Goal: Task Accomplishment & Management: Complete application form

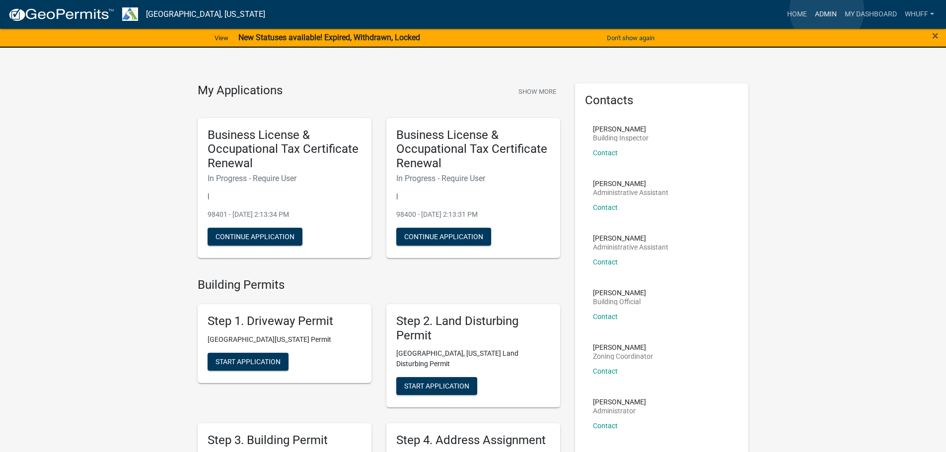
click at [827, 10] on link "Admin" at bounding box center [826, 14] width 30 height 19
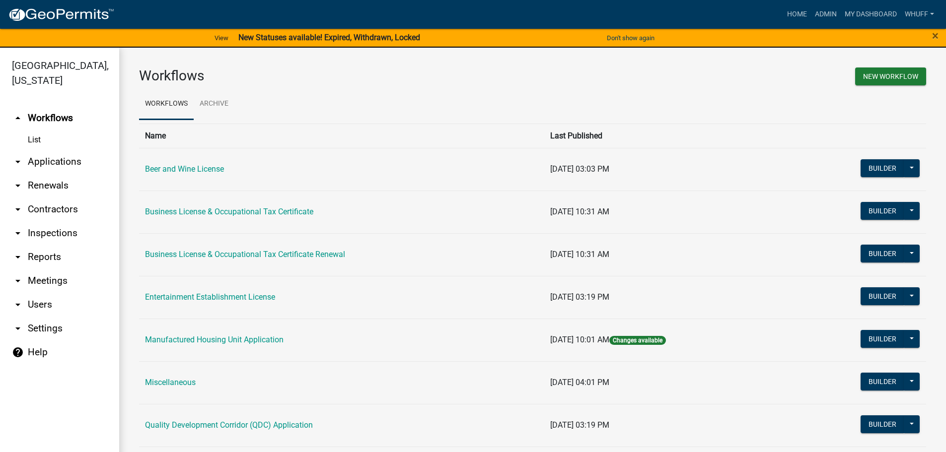
click at [58, 150] on link "arrow_drop_down Applications" at bounding box center [59, 162] width 119 height 24
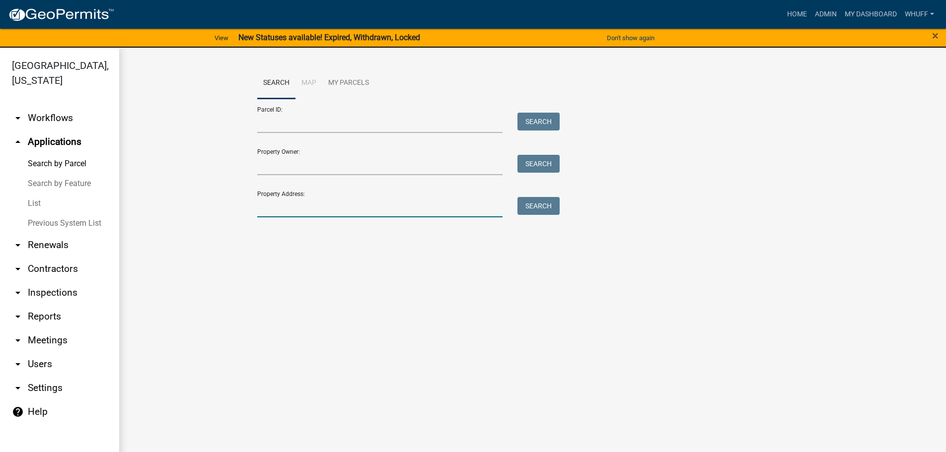
click at [400, 203] on input "Property Address:" at bounding box center [380, 207] width 246 height 20
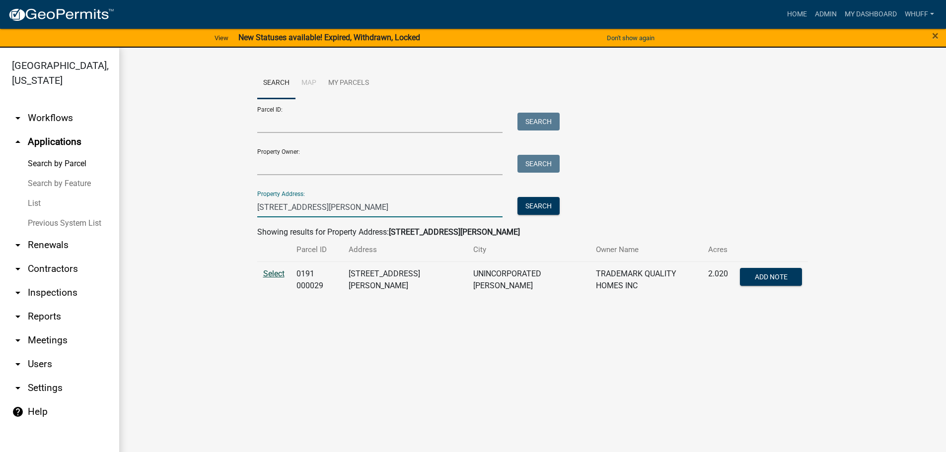
type input "210 Perkins Place"
click at [278, 278] on span "Select" at bounding box center [273, 273] width 21 height 9
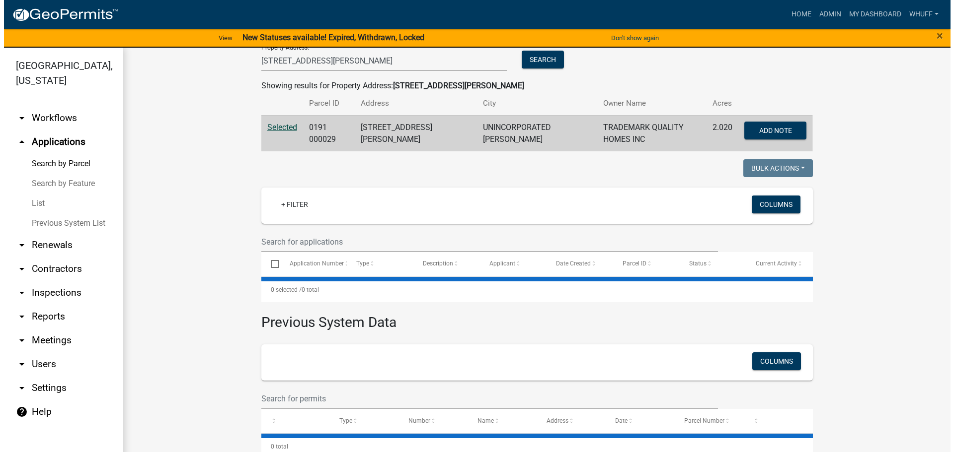
scroll to position [158, 0]
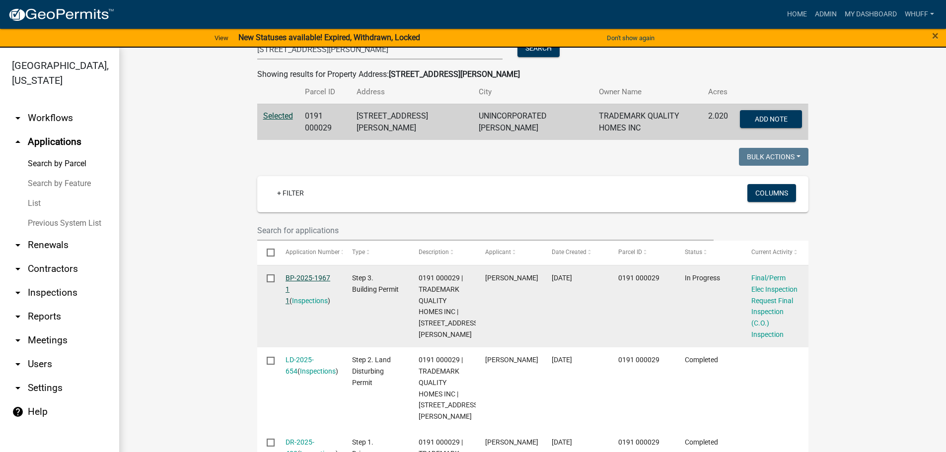
click at [316, 274] on link "BP-2025-1967 1 1" at bounding box center [308, 289] width 45 height 31
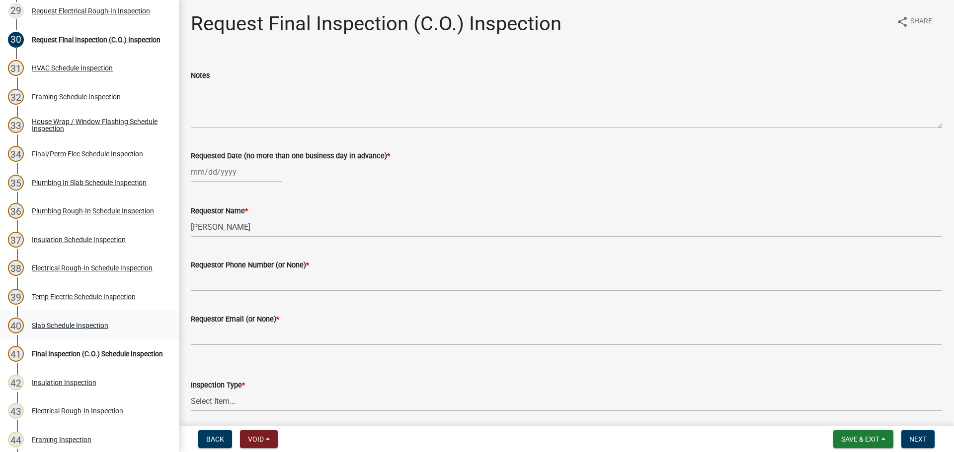
scroll to position [1192, 0]
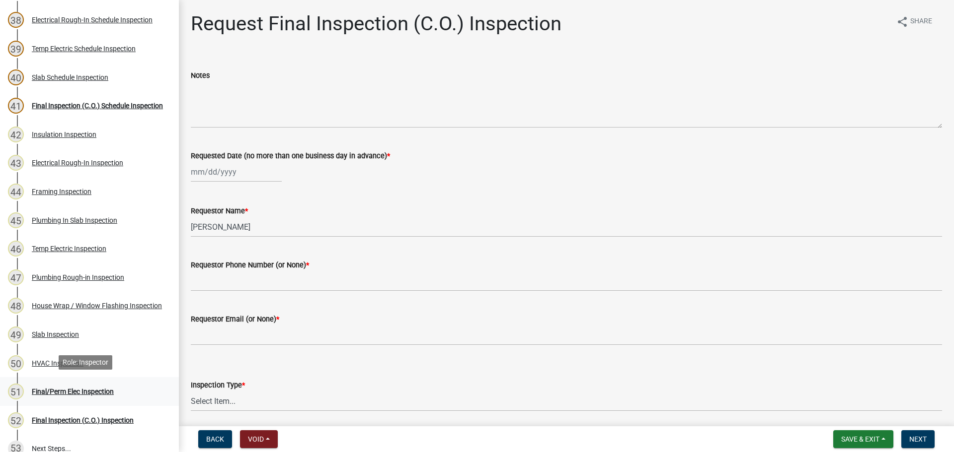
click at [82, 390] on div "Final/Perm Elec Inspection" at bounding box center [73, 391] width 82 height 7
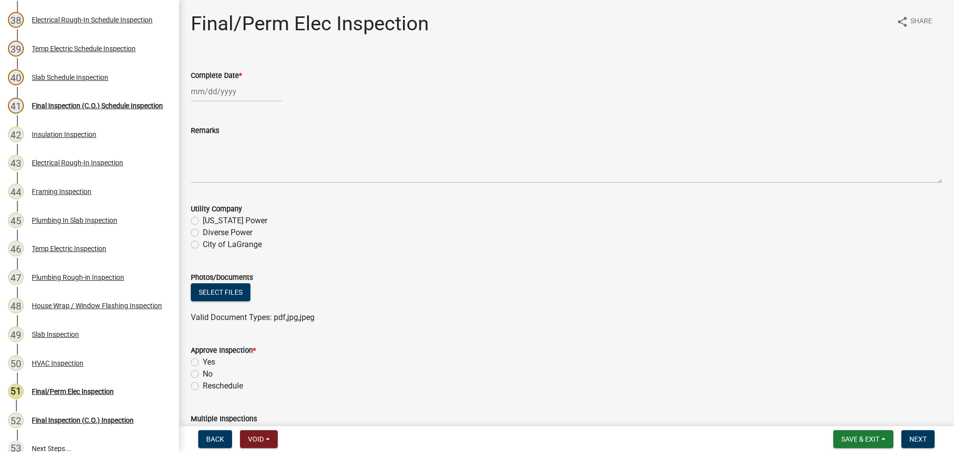
click at [225, 92] on div at bounding box center [236, 91] width 91 height 20
select select "8"
select select "2025"
click at [231, 188] on div "20" at bounding box center [232, 192] width 16 height 16
type input "[DATE]"
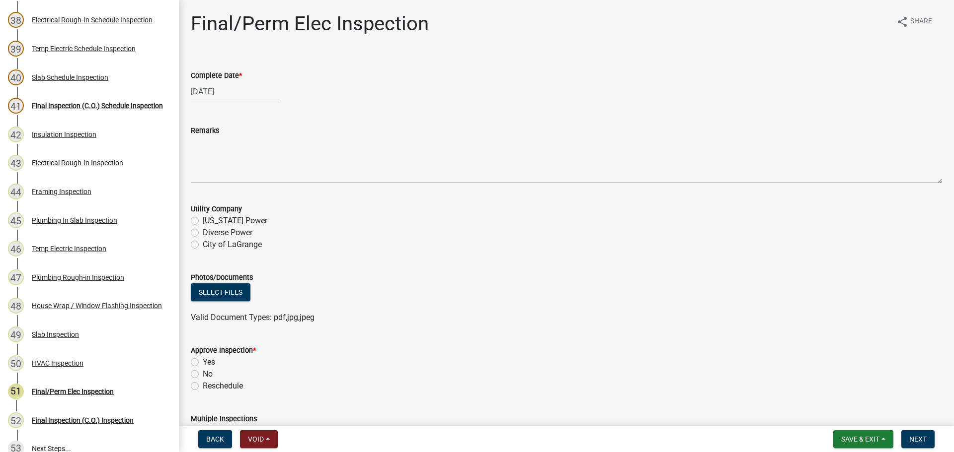
click at [235, 235] on label "Diverse Power" at bounding box center [228, 233] width 50 height 12
click at [209, 233] on input "Diverse Power" at bounding box center [206, 230] width 6 height 6
radio input "true"
click at [208, 359] on label "Yes" at bounding box center [209, 363] width 12 height 12
click at [208, 359] on input "Yes" at bounding box center [206, 360] width 6 height 6
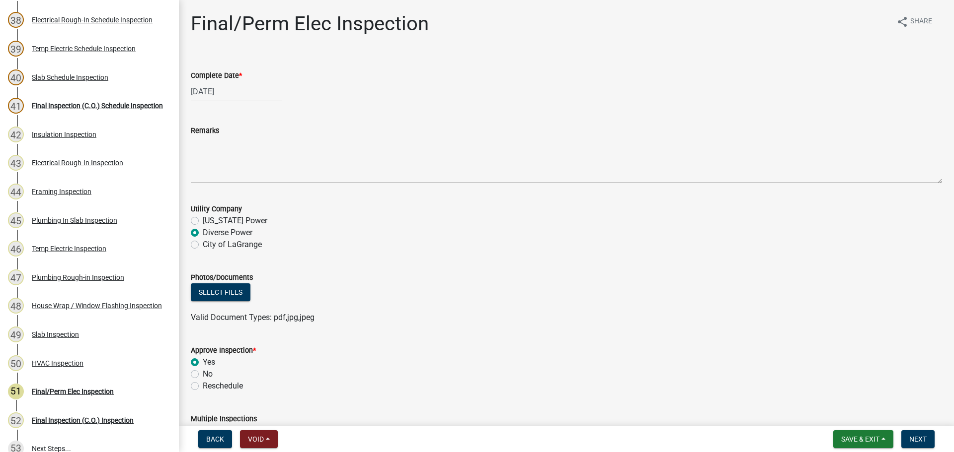
radio input "true"
click at [574, 328] on wm-data-entity-input "Photos/Documents Select files Valid Document Types: pdf,jpg,jpeg" at bounding box center [566, 296] width 751 height 73
click at [917, 443] on span "Next" at bounding box center [917, 440] width 17 height 8
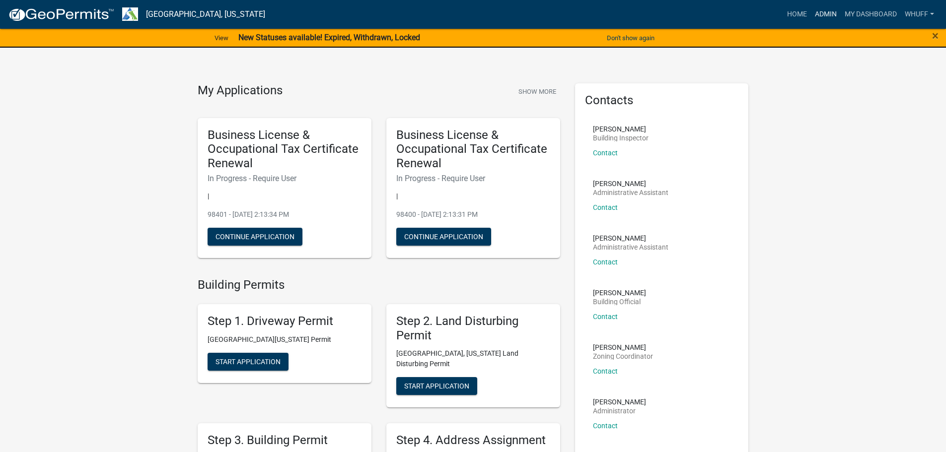
click at [817, 11] on link "Admin" at bounding box center [826, 14] width 30 height 19
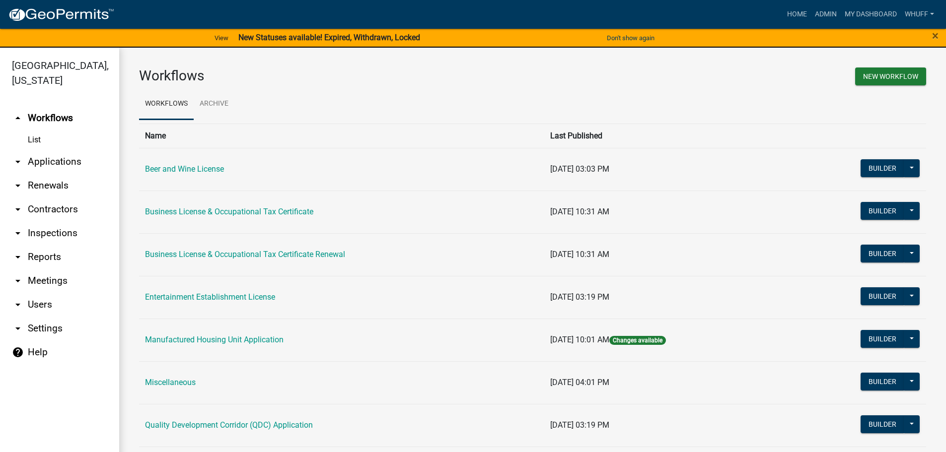
click at [59, 150] on link "arrow_drop_down Applications" at bounding box center [59, 162] width 119 height 24
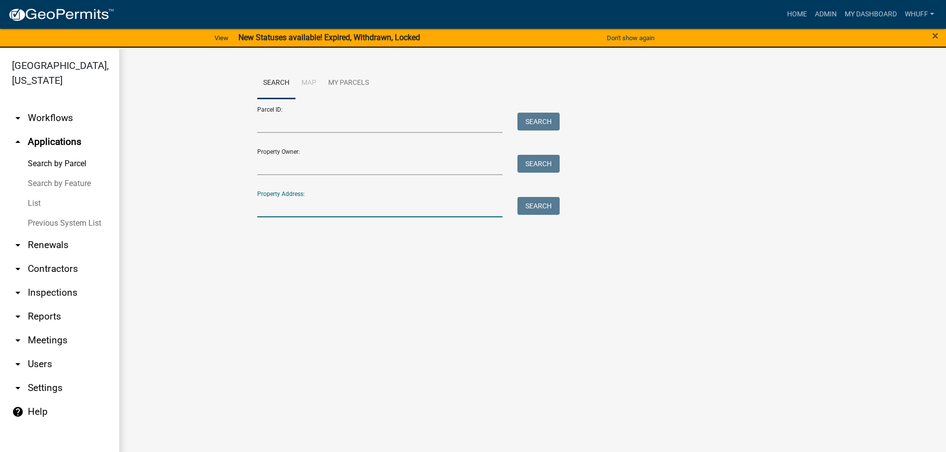
click at [333, 202] on input "Property Address:" at bounding box center [380, 207] width 246 height 20
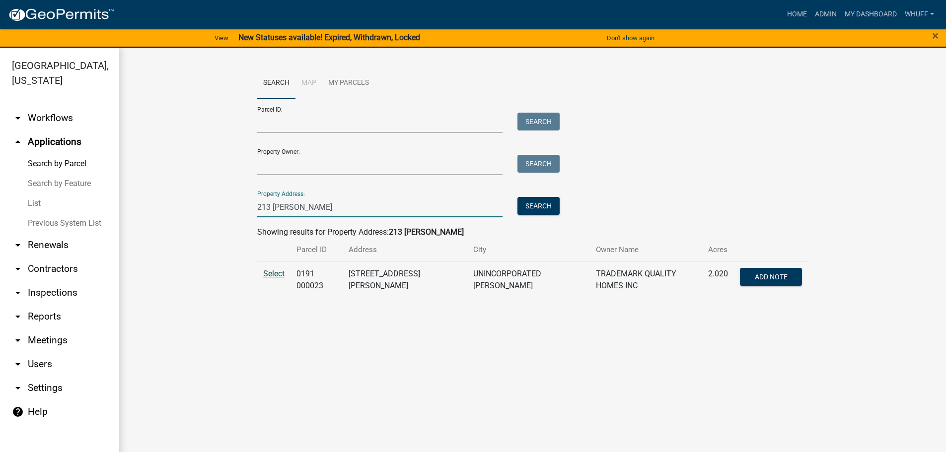
type input "213 [PERSON_NAME]"
click at [278, 277] on span "Select" at bounding box center [273, 273] width 21 height 9
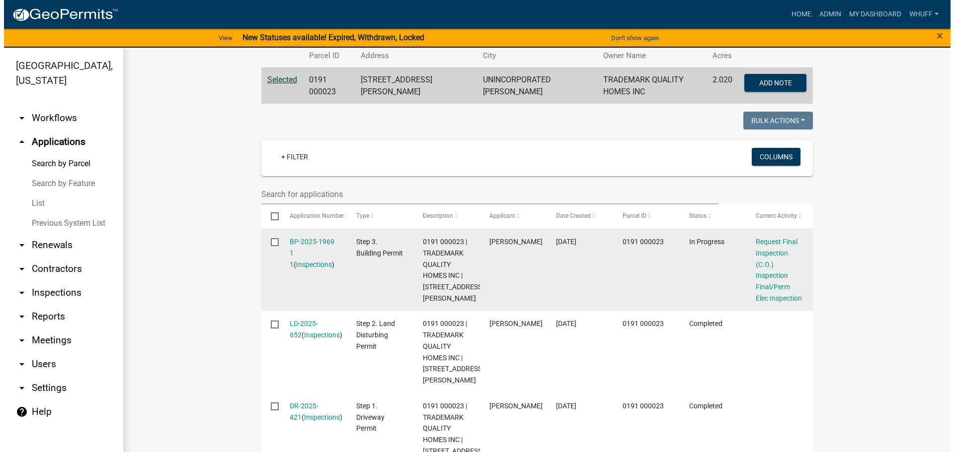
scroll to position [199, 0]
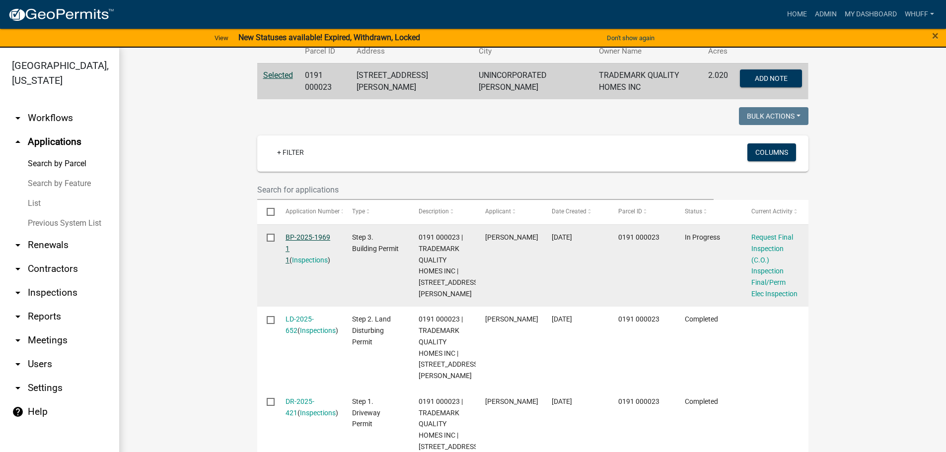
click at [318, 237] on link "BP-2025-1969 1 1" at bounding box center [308, 248] width 45 height 31
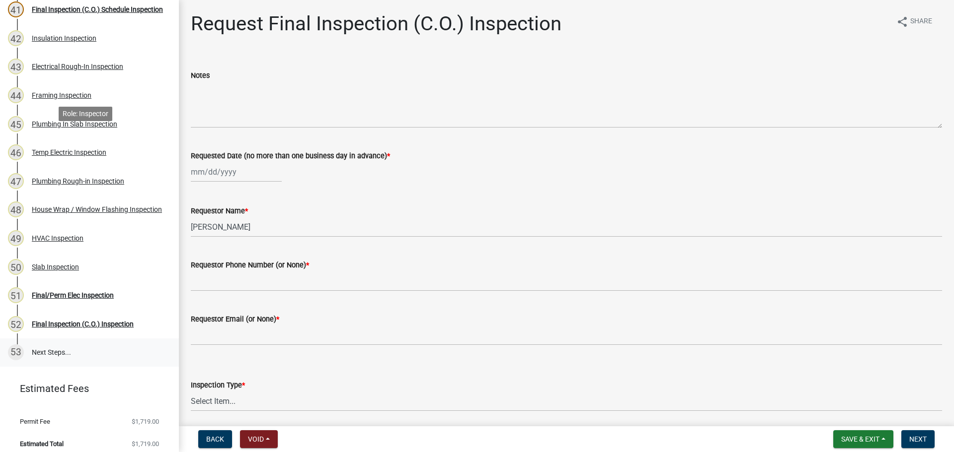
scroll to position [1293, 0]
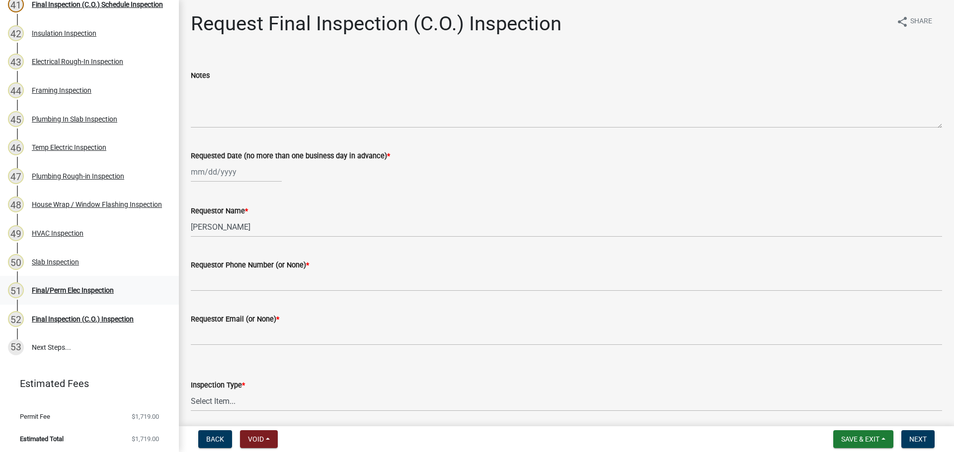
click at [97, 289] on div "Final/Perm Elec Inspection" at bounding box center [73, 290] width 82 height 7
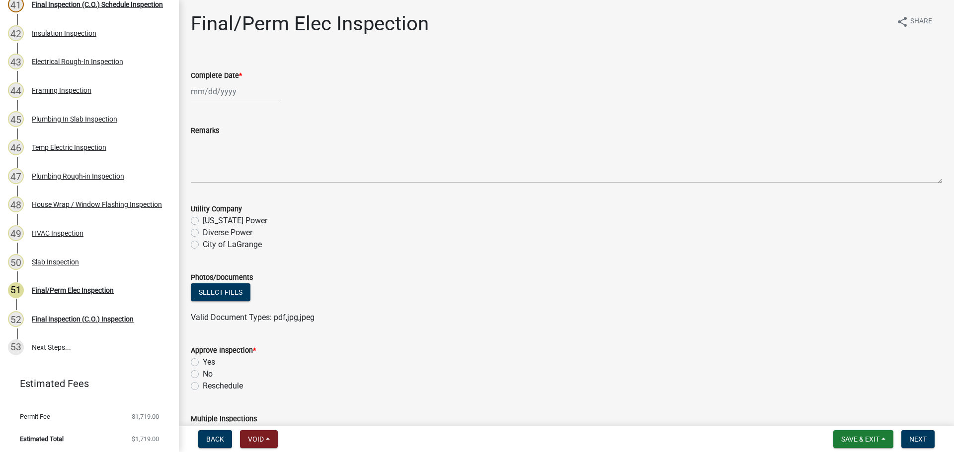
select select "8"
select select "2025"
click at [221, 93] on div "[PERSON_NAME] Feb Mar Apr [PERSON_NAME][DATE] Oct Nov [DATE] 1526 1527 1528 152…" at bounding box center [236, 91] width 91 height 20
click at [234, 194] on div "20" at bounding box center [232, 192] width 16 height 16
type input "[DATE]"
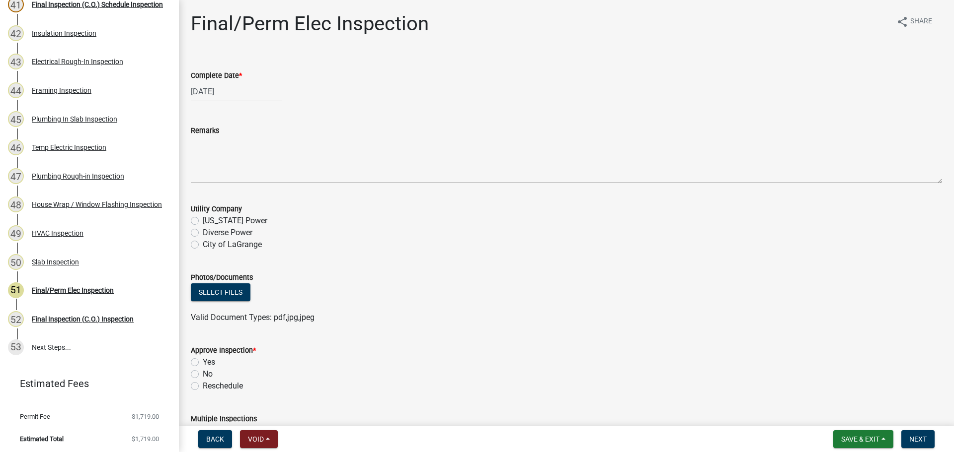
click at [231, 233] on label "Diverse Power" at bounding box center [228, 233] width 50 height 12
click at [209, 233] on input "Diverse Power" at bounding box center [206, 230] width 6 height 6
radio input "true"
click at [213, 362] on label "Yes" at bounding box center [209, 363] width 12 height 12
click at [209, 362] on input "Yes" at bounding box center [206, 360] width 6 height 6
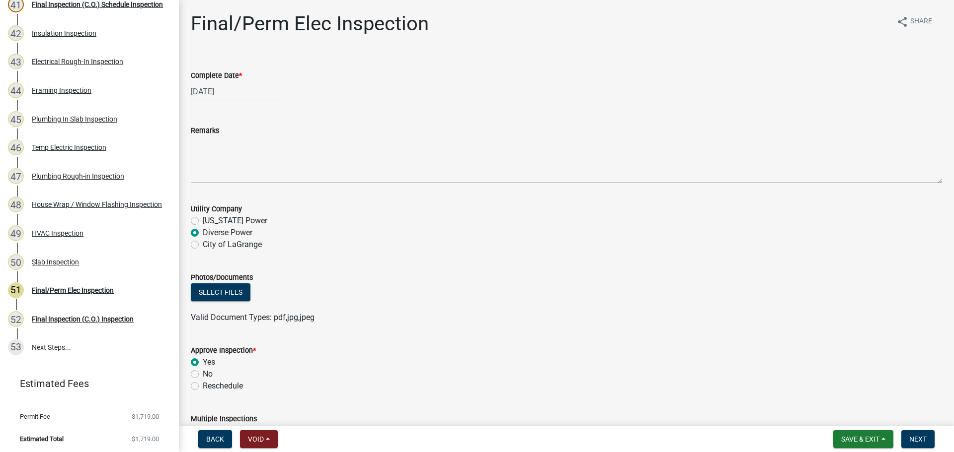
radio input "true"
click at [593, 336] on form "Approve Inspection * Yes No Reschedule" at bounding box center [566, 363] width 751 height 60
click at [750, 287] on div "Select files" at bounding box center [566, 294] width 751 height 20
click at [919, 437] on span "Next" at bounding box center [917, 440] width 17 height 8
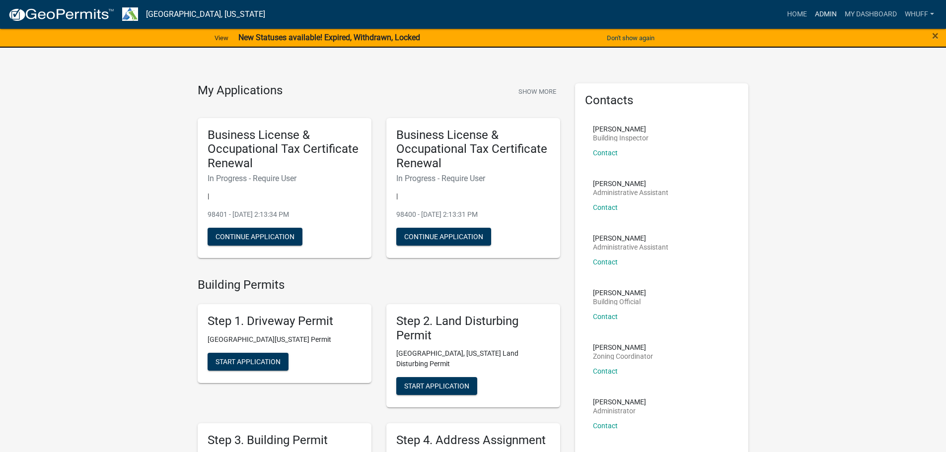
click at [825, 11] on link "Admin" at bounding box center [826, 14] width 30 height 19
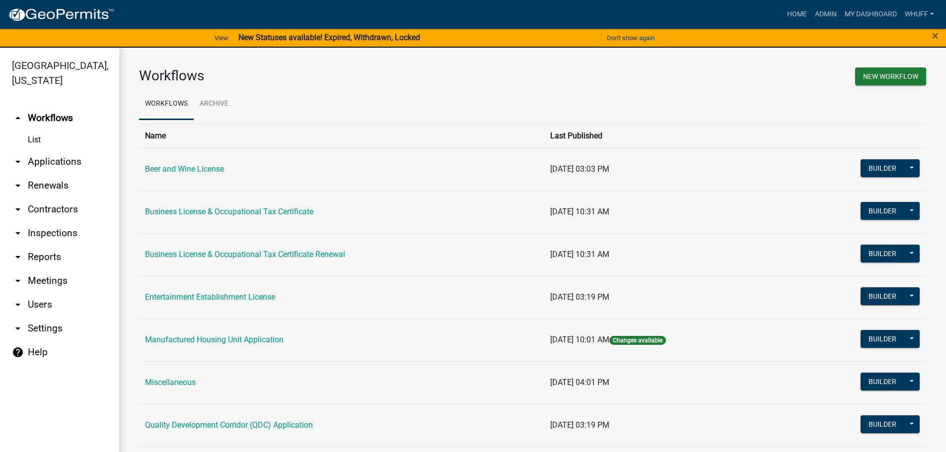
click at [49, 150] on link "arrow_drop_down Applications" at bounding box center [59, 162] width 119 height 24
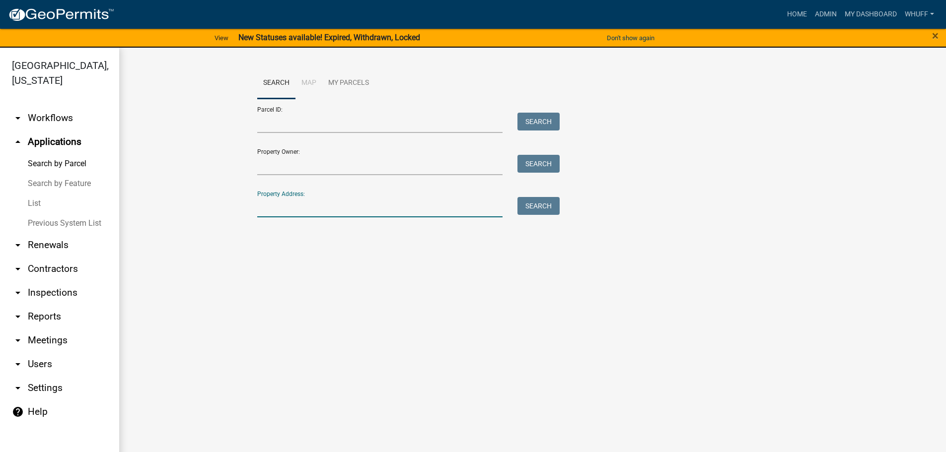
click at [336, 214] on input "Property Address:" at bounding box center [380, 207] width 246 height 20
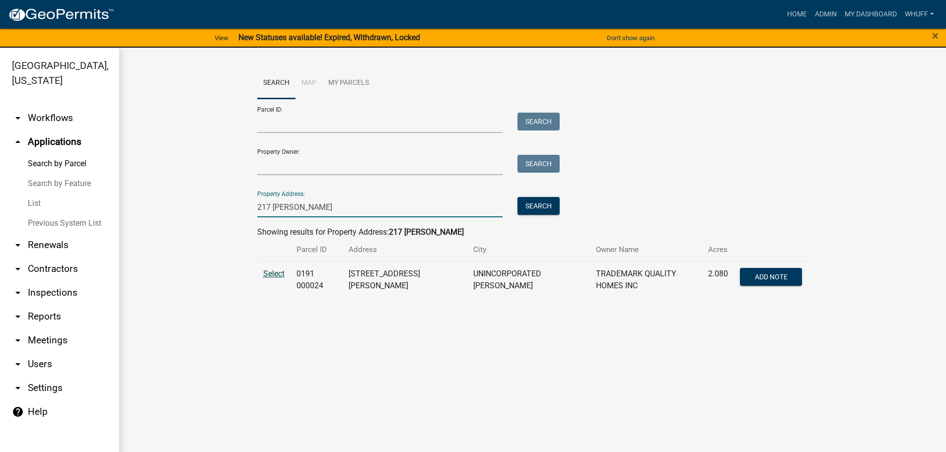
type input "217 Perkins"
click at [273, 275] on span "Select" at bounding box center [273, 273] width 21 height 9
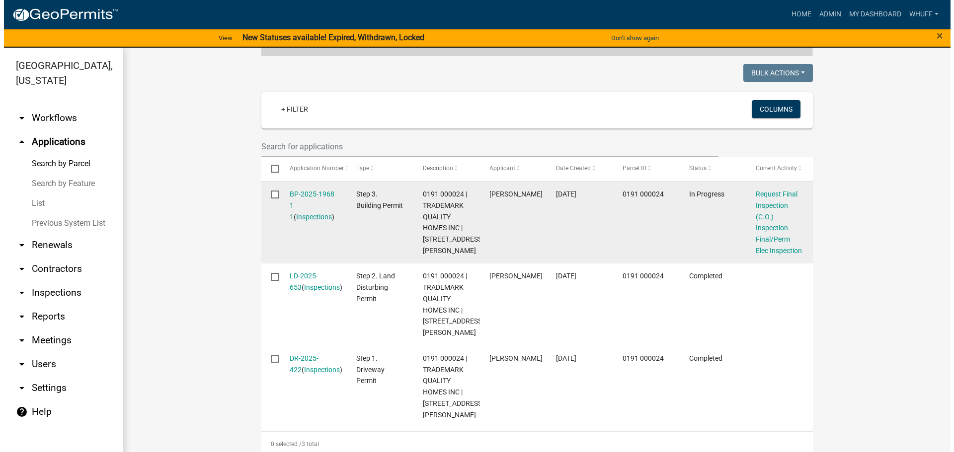
scroll to position [248, 0]
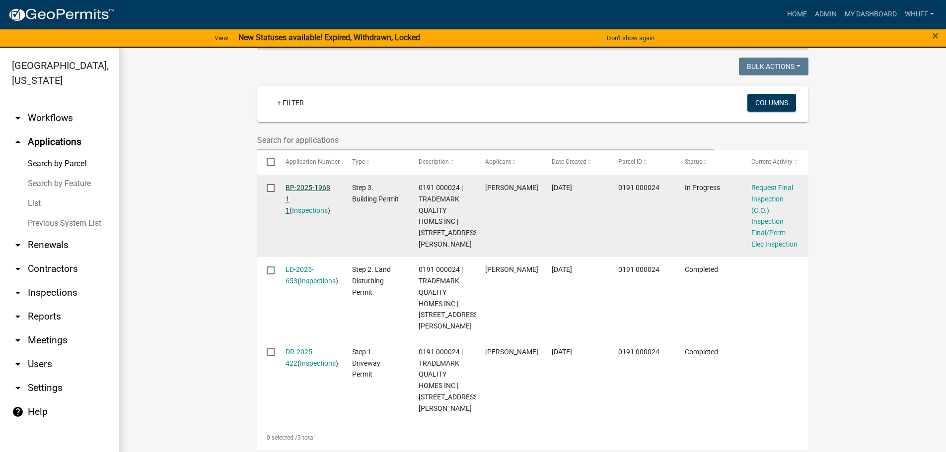
click at [314, 185] on link "BP-2025-1968 1 1" at bounding box center [308, 199] width 45 height 31
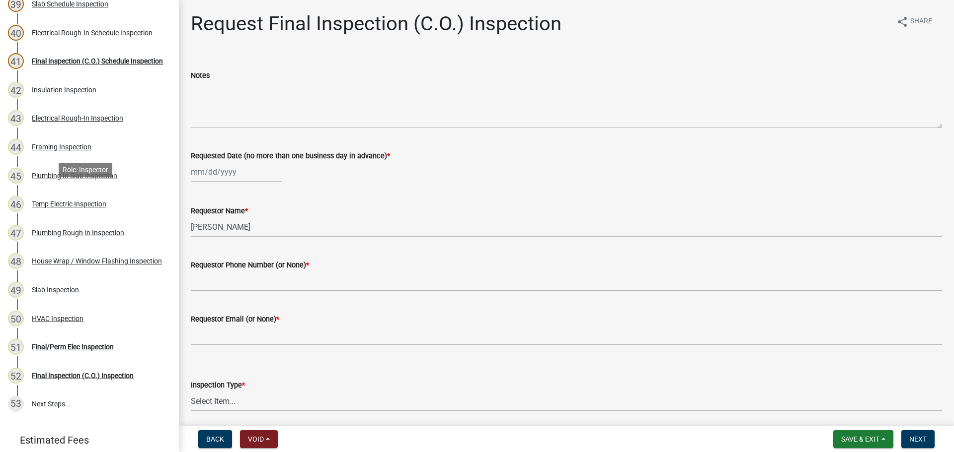
scroll to position [1242, 0]
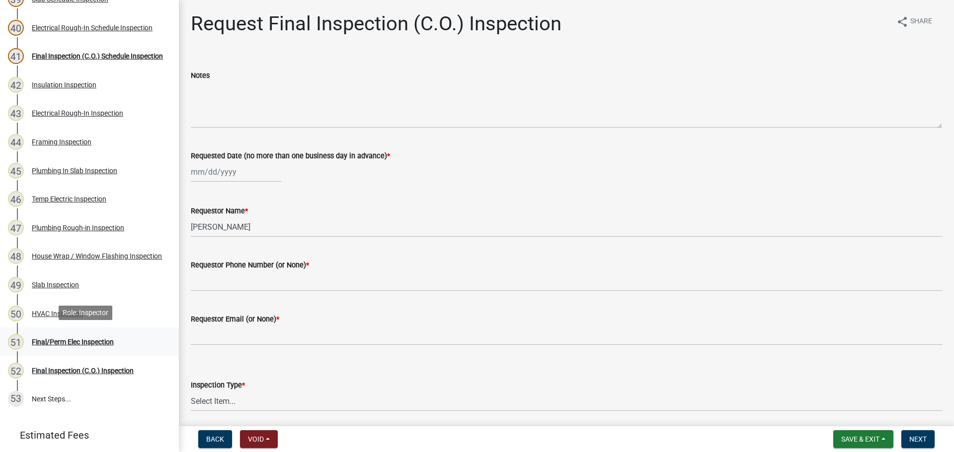
click at [76, 339] on div "Final/Perm Elec Inspection" at bounding box center [73, 342] width 82 height 7
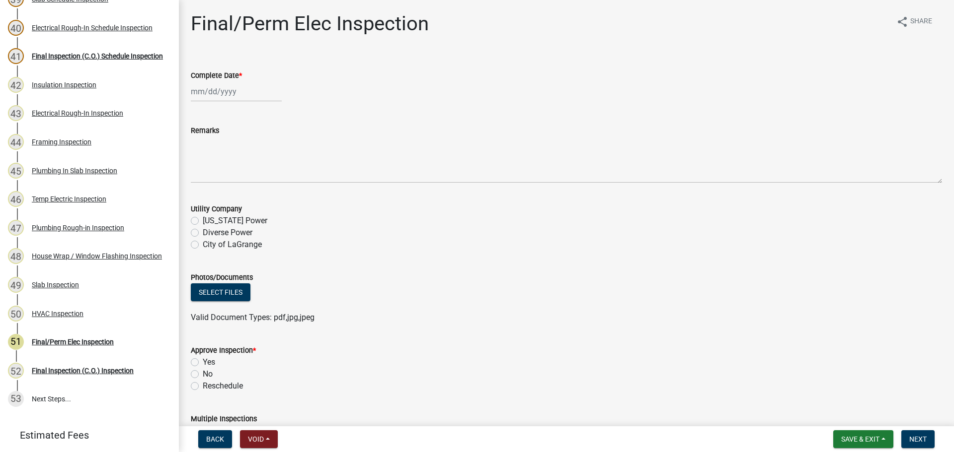
click at [223, 93] on div at bounding box center [236, 91] width 91 height 20
select select "8"
select select "2025"
click at [230, 185] on div "20" at bounding box center [232, 192] width 16 height 16
type input "[DATE]"
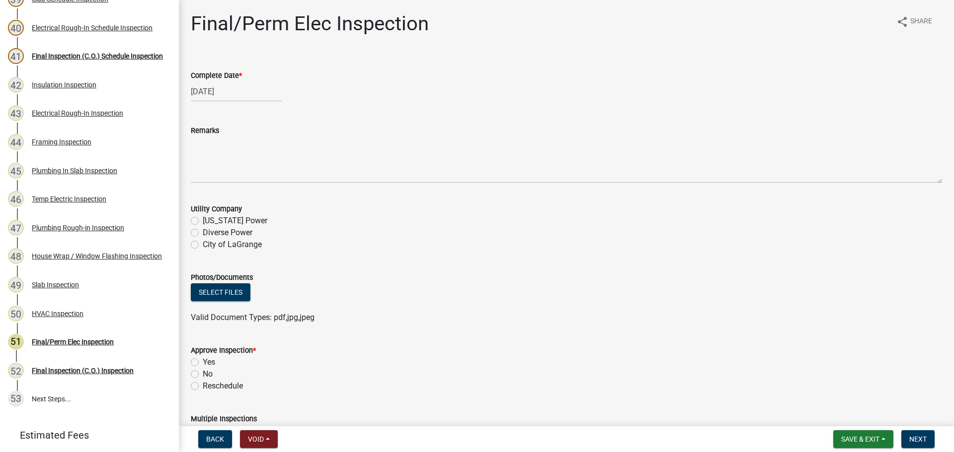
click at [230, 237] on label "Diverse Power" at bounding box center [228, 233] width 50 height 12
click at [209, 233] on input "Diverse Power" at bounding box center [206, 230] width 6 height 6
radio input "true"
click at [208, 360] on label "Yes" at bounding box center [209, 363] width 12 height 12
click at [208, 360] on input "Yes" at bounding box center [206, 360] width 6 height 6
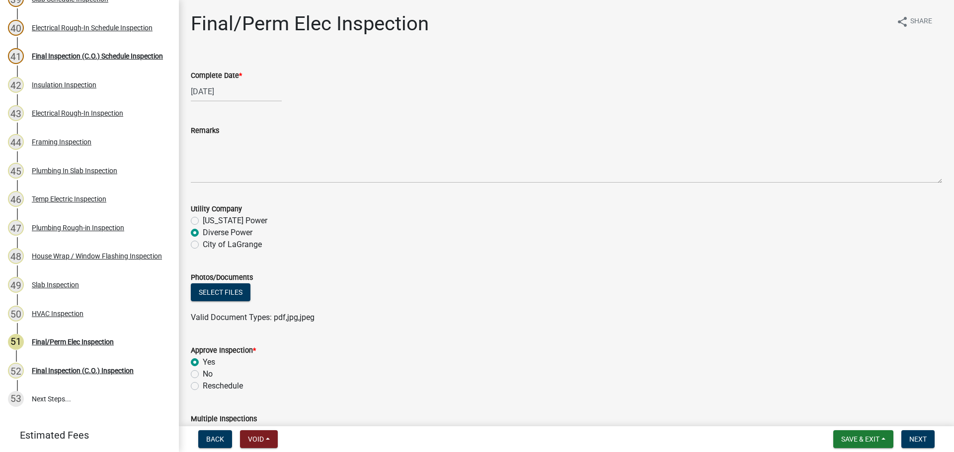
radio input "true"
click at [503, 322] on div "Valid Document Types: pdf,jpg,jpeg" at bounding box center [566, 318] width 766 height 12
click at [744, 320] on div "Valid Document Types: pdf,jpg,jpeg" at bounding box center [566, 318] width 766 height 12
click at [915, 441] on span "Next" at bounding box center [917, 440] width 17 height 8
